Goal: Information Seeking & Learning: Learn about a topic

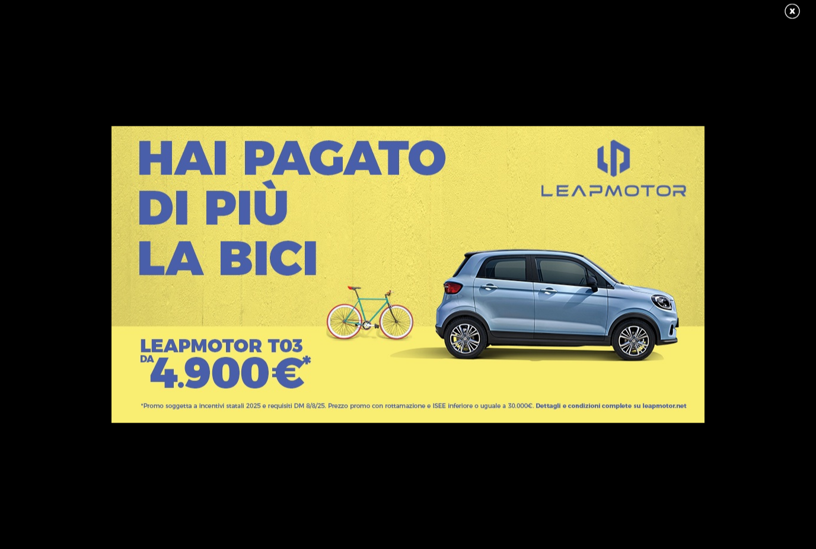
scroll to position [156, 0]
click at [795, 11] on link at bounding box center [799, 12] width 30 height 18
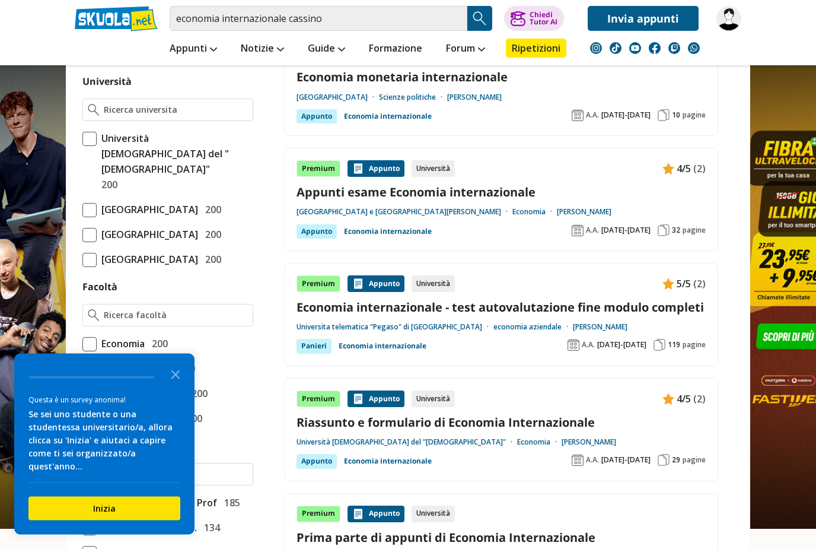
scroll to position [487, 0]
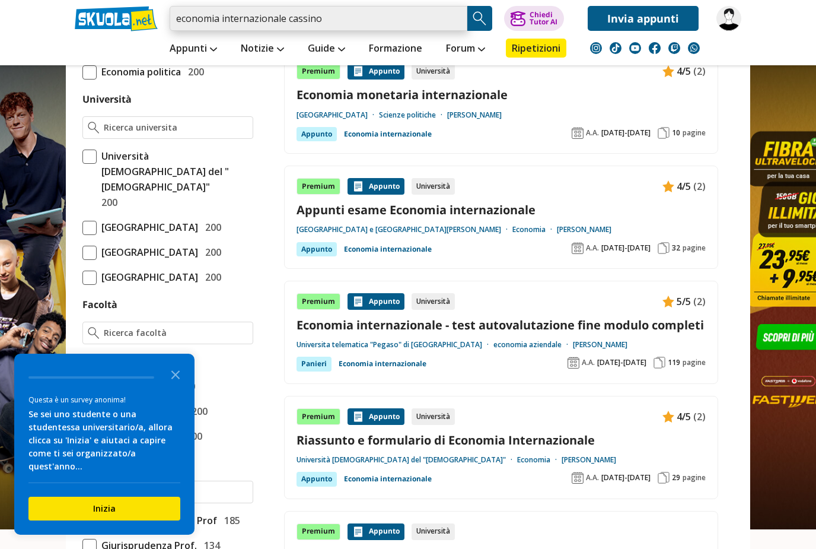
click at [288, 15] on input "economia internazionale cassino" at bounding box center [319, 18] width 298 height 25
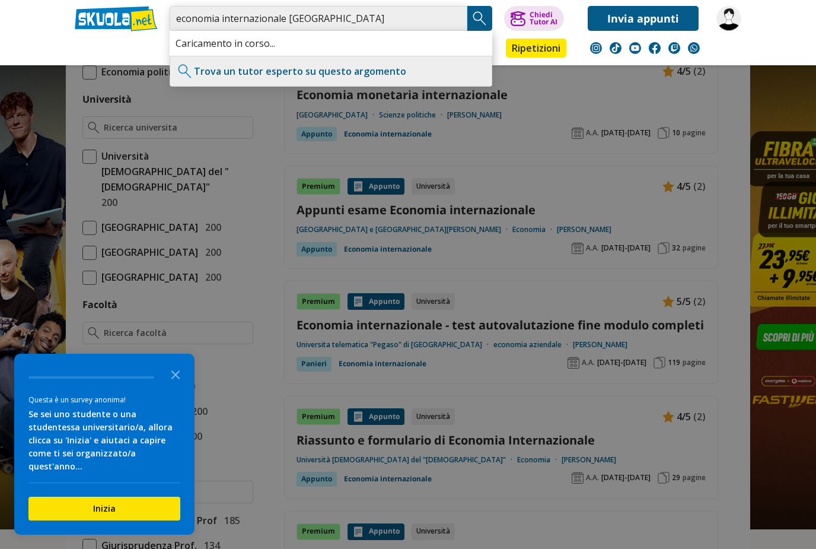
type input "economia internazionale università cassino"
click at [487, 17] on img "Search Button" at bounding box center [480, 18] width 18 height 18
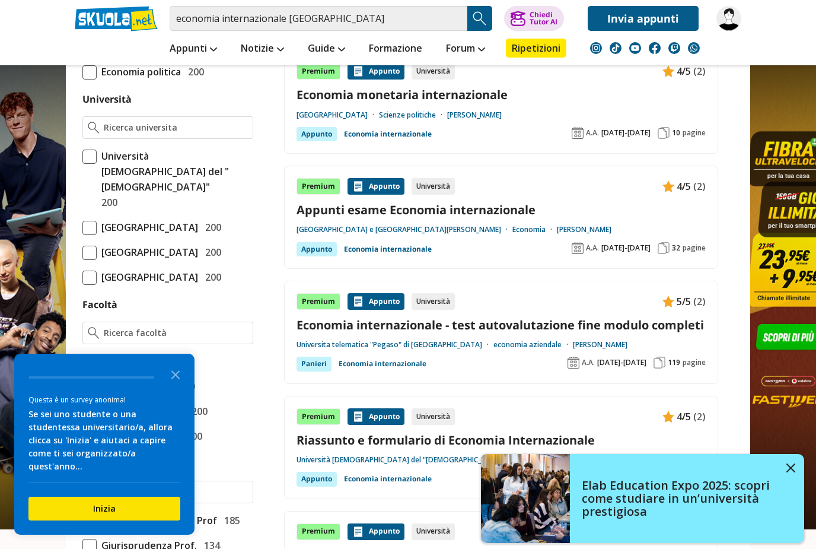
click at [478, 21] on img "Search Button" at bounding box center [480, 18] width 18 height 18
click at [797, 467] on link at bounding box center [408, 249] width 816 height 498
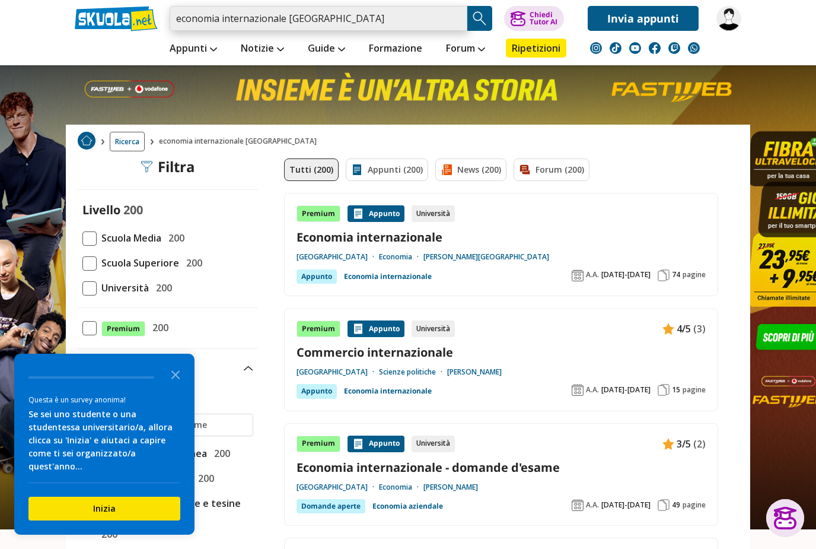
click at [388, 15] on input "economia internazionale [GEOGRAPHIC_DATA]" at bounding box center [319, 18] width 298 height 25
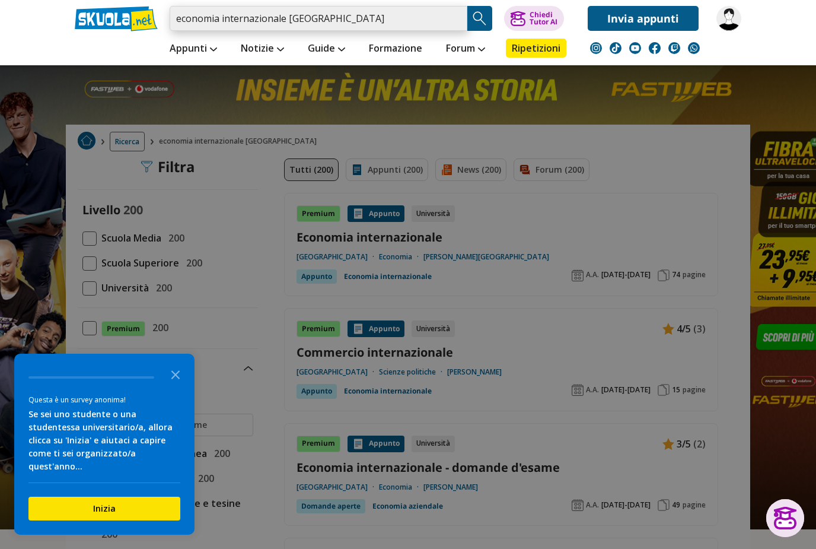
click at [450, 15] on input "economia internazionale [GEOGRAPHIC_DATA]" at bounding box center [319, 18] width 298 height 25
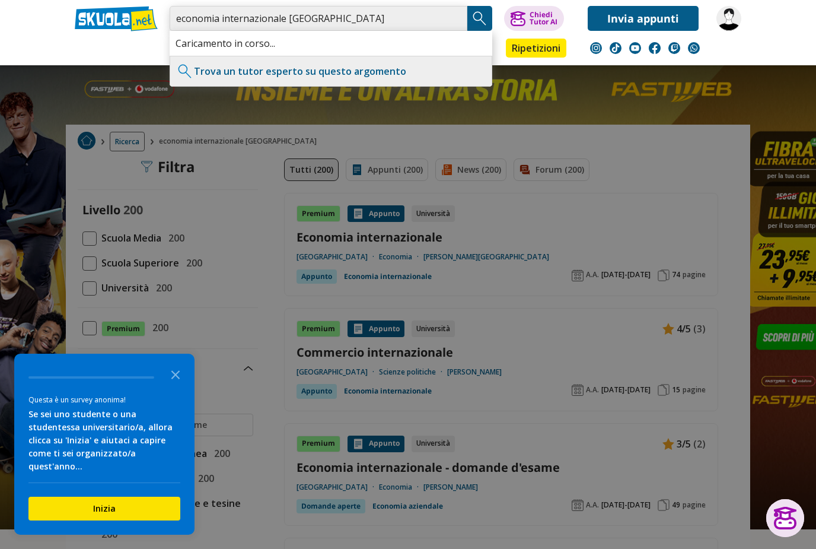
type input "economia internazionale università Cassino"
click at [479, 17] on img "Search Button" at bounding box center [480, 18] width 18 height 18
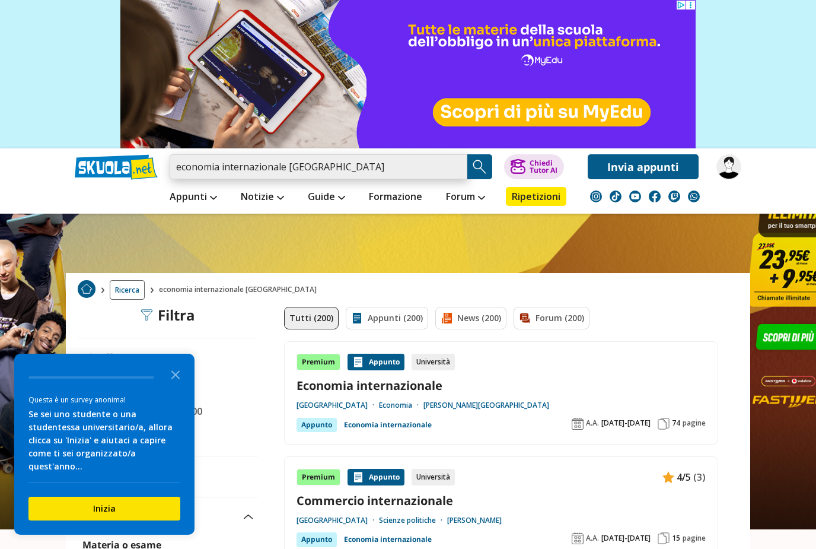
click at [287, 166] on input "economia internazionale [GEOGRAPHIC_DATA]" at bounding box center [319, 166] width 298 height 25
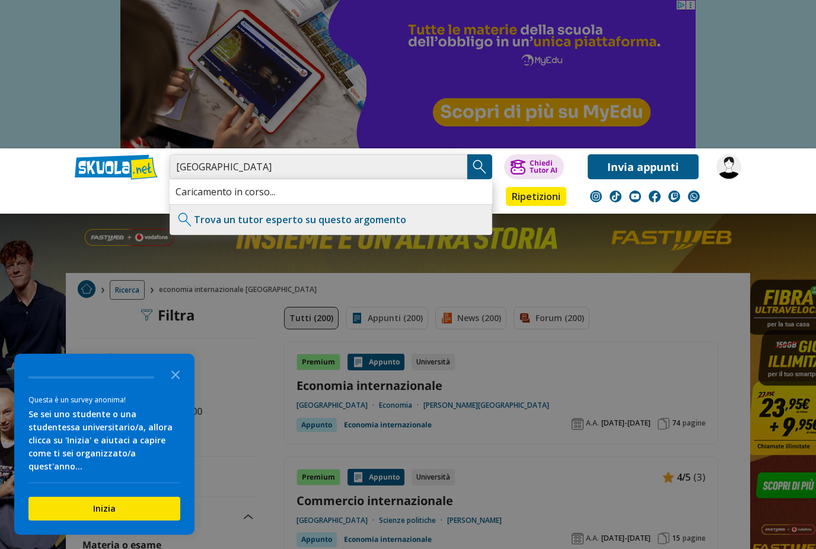
click at [225, 169] on input "università cassino" at bounding box center [319, 166] width 298 height 25
type input "università economia cassino"
click at [482, 165] on img "Search Button" at bounding box center [480, 167] width 18 height 18
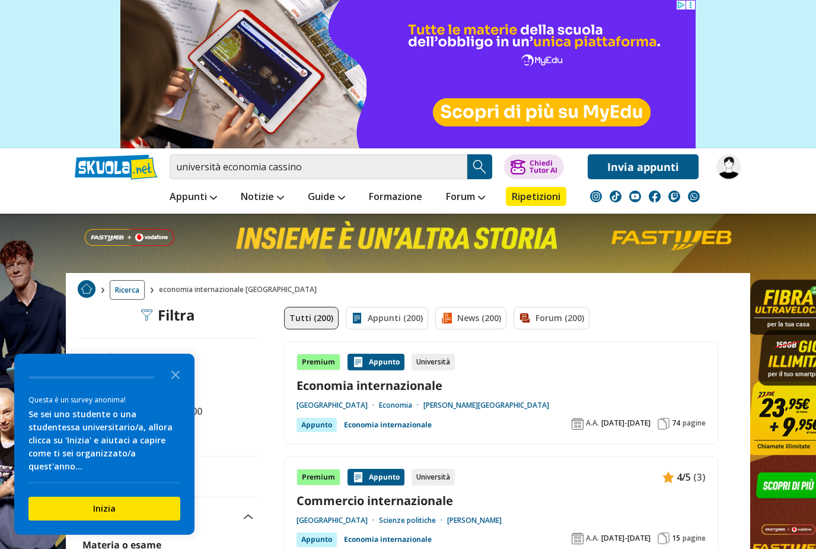
click at [174, 385] on icon "Close the survey" at bounding box center [176, 374] width 24 height 24
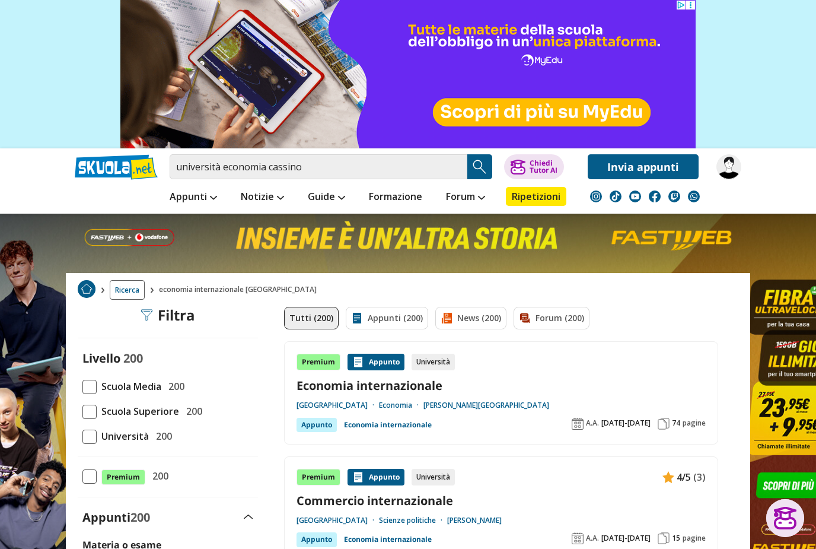
scroll to position [627, 0]
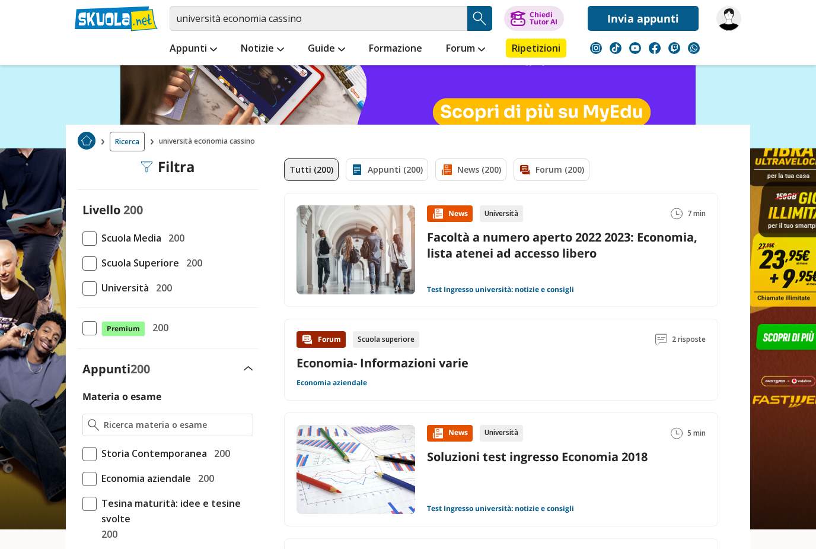
click at [130, 144] on span "Ricerca" at bounding box center [127, 142] width 35 height 20
click at [85, 147] on img at bounding box center [87, 141] width 18 height 18
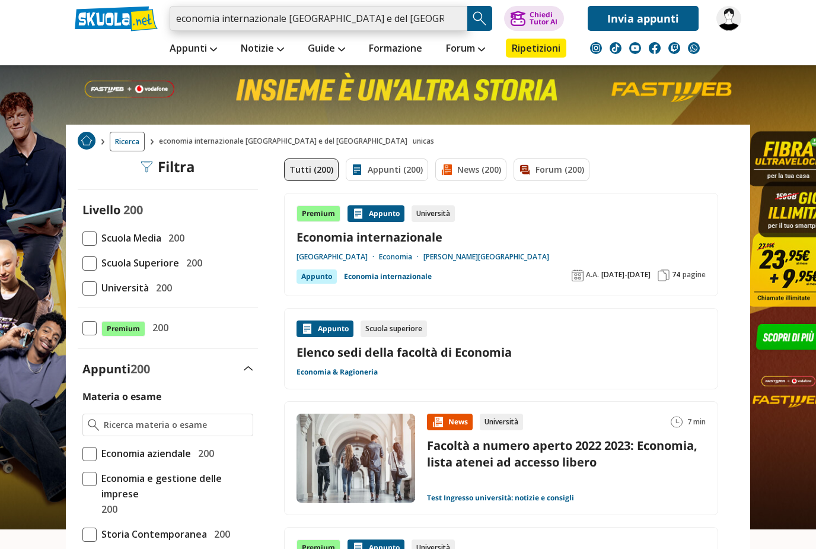
click at [391, 15] on input "economia internazionale [GEOGRAPHIC_DATA] e del [GEOGRAPHIC_DATA] unicas" at bounding box center [319, 18] width 298 height 25
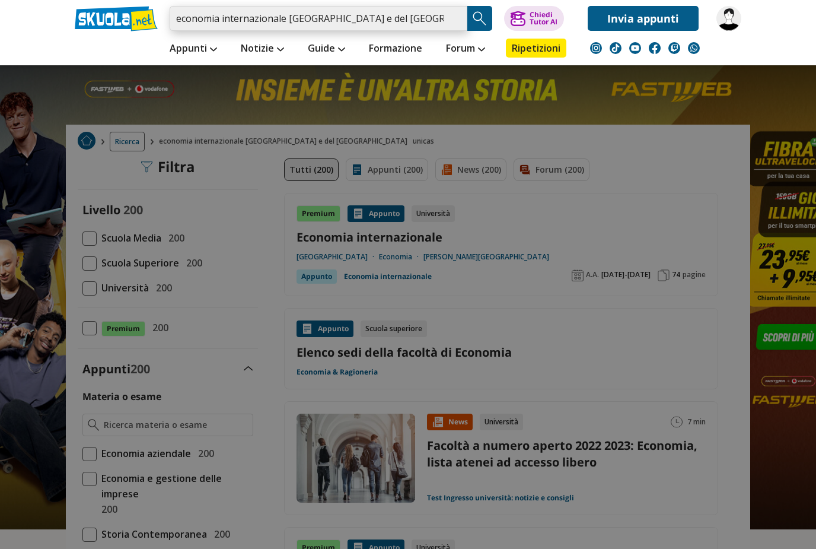
click at [380, 27] on input "economia internazionale [GEOGRAPHIC_DATA] e del [GEOGRAPHIC_DATA] unicas" at bounding box center [319, 18] width 298 height 25
click at [425, 20] on input "economia internazionale [GEOGRAPHIC_DATA] e del [GEOGRAPHIC_DATA] unicas" at bounding box center [319, 18] width 298 height 25
click at [422, 21] on input "economia internazionale [GEOGRAPHIC_DATA] e del [GEOGRAPHIC_DATA] unicas" at bounding box center [319, 18] width 298 height 25
